Goal: Find specific page/section: Find specific page/section

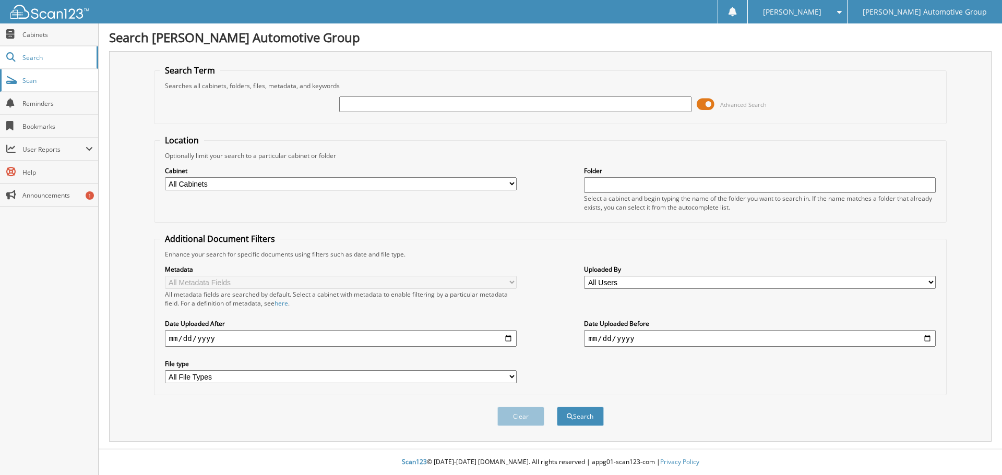
click at [48, 77] on span "Scan" at bounding box center [57, 80] width 70 height 9
click at [49, 78] on span "Scan" at bounding box center [57, 80] width 70 height 9
click at [36, 35] on span "Cabinets" at bounding box center [57, 34] width 70 height 9
type input "310203"
click at [557, 407] on button "Search" at bounding box center [580, 416] width 47 height 19
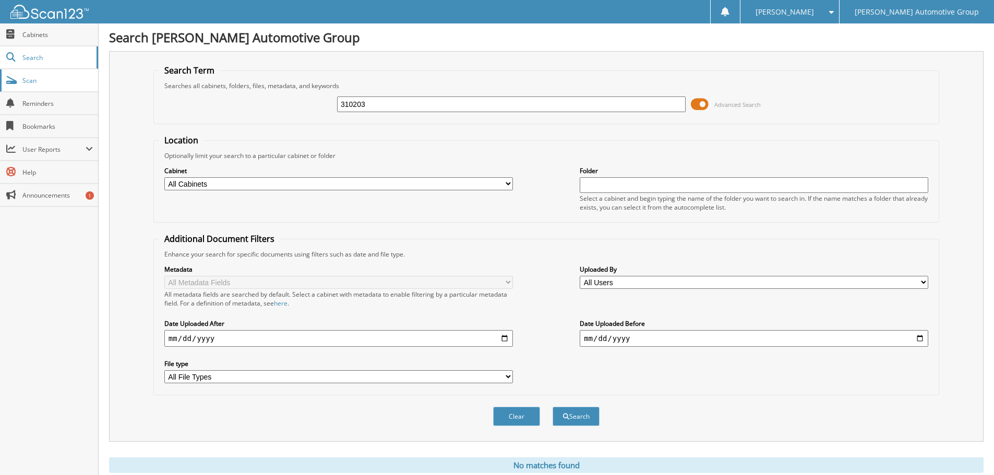
click at [44, 80] on span "Scan" at bounding box center [57, 80] width 70 height 9
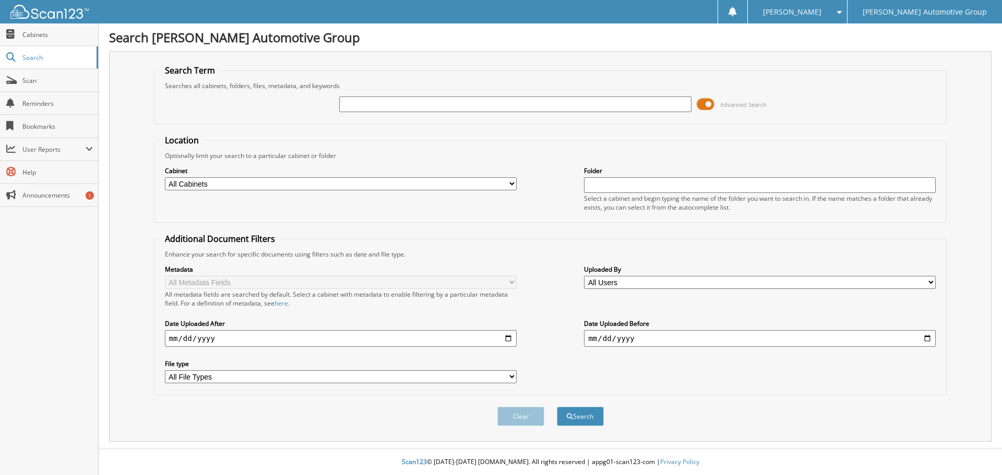
click at [41, 79] on span "Scan" at bounding box center [57, 80] width 70 height 9
